Goal: Transaction & Acquisition: Obtain resource

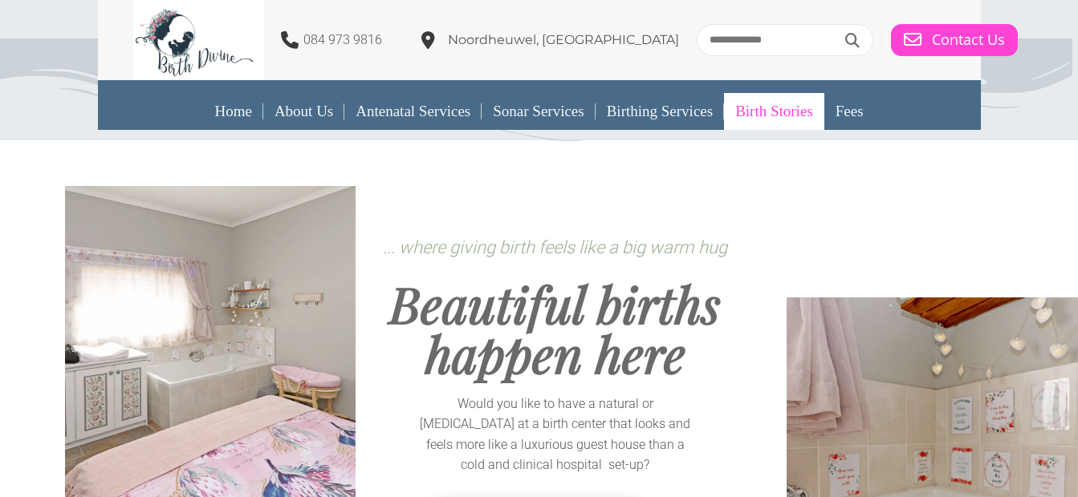
click at [768, 116] on link "Birth Stories" at bounding box center [774, 111] width 100 height 37
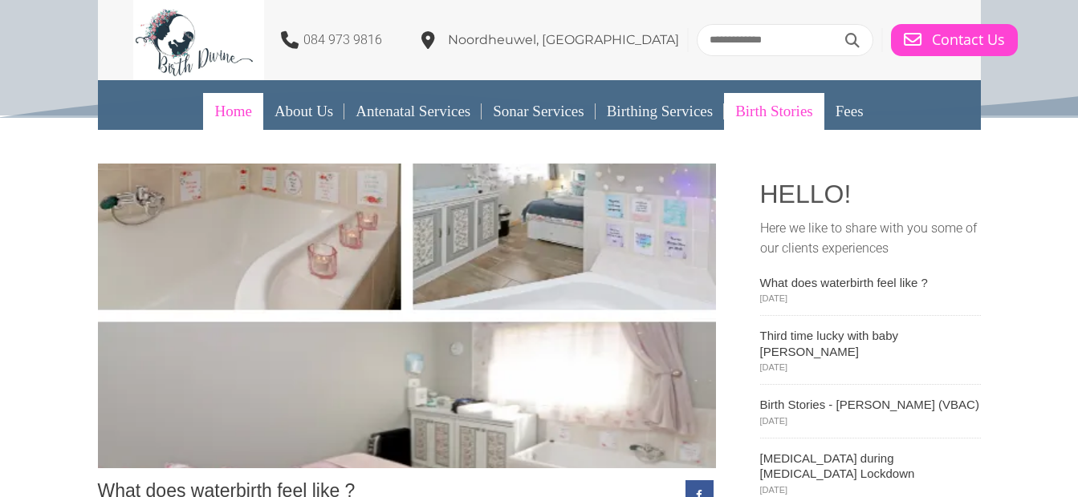
click at [213, 112] on link "Home" at bounding box center [232, 111] width 59 height 37
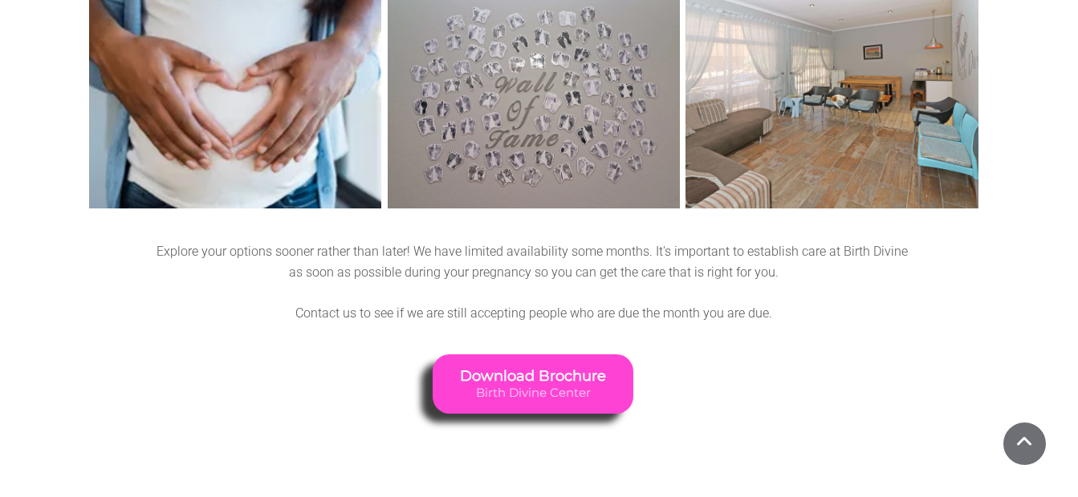
scroll to position [2166, 0]
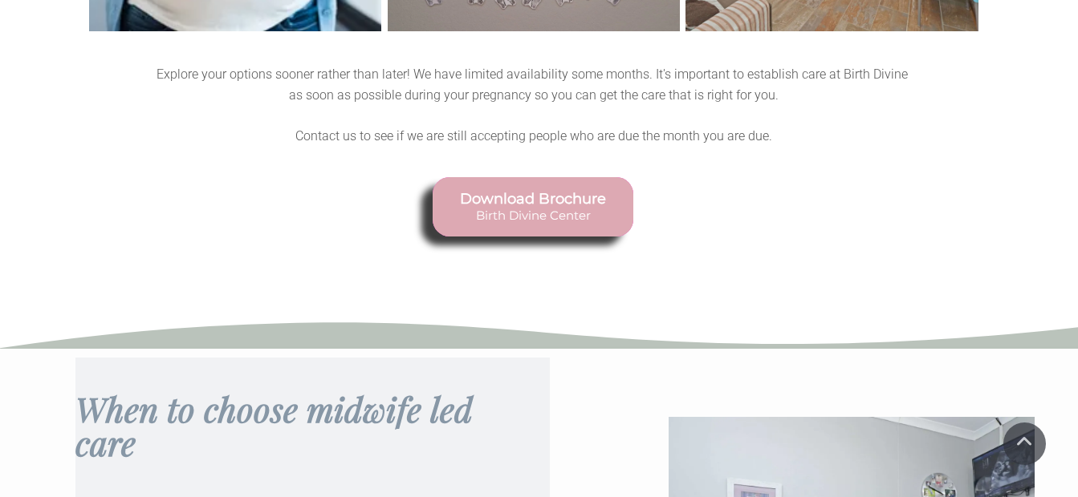
click at [545, 191] on span "Download Brochure" at bounding box center [534, 200] width 146 height 18
